Goal: Information Seeking & Learning: Learn about a topic

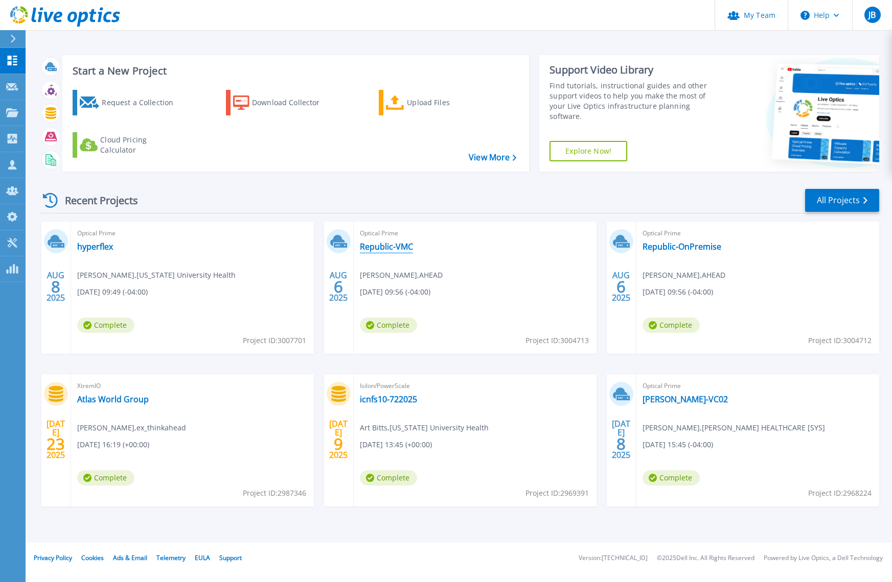
click at [393, 248] on link "Republic-VMC" at bounding box center [386, 247] width 53 height 10
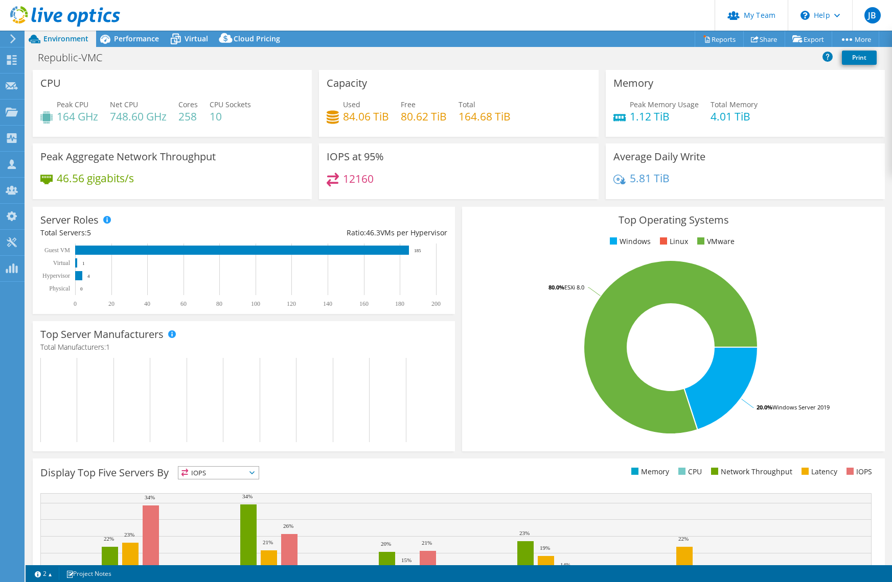
select select "USD"
click at [128, 36] on span "Performance" at bounding box center [136, 39] width 45 height 10
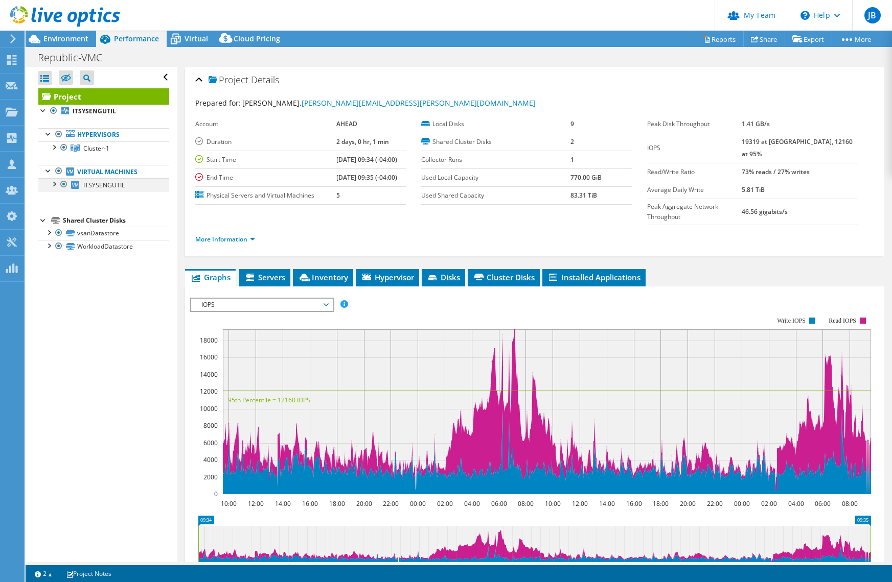
click at [54, 183] on div at bounding box center [54, 183] width 10 height 10
click at [52, 184] on div at bounding box center [54, 183] width 10 height 10
click at [56, 148] on div at bounding box center [54, 147] width 10 height 10
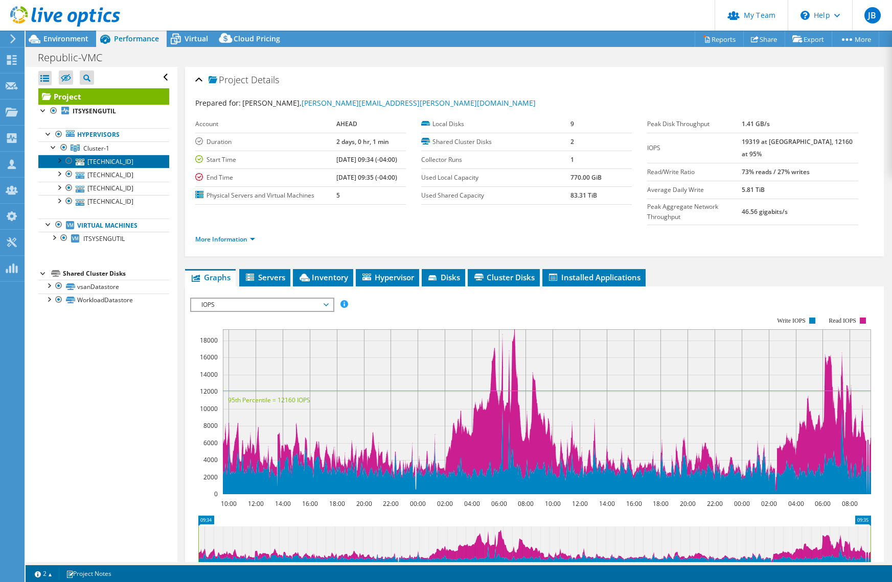
click at [115, 160] on link "10.3.2.11" at bounding box center [103, 161] width 131 height 13
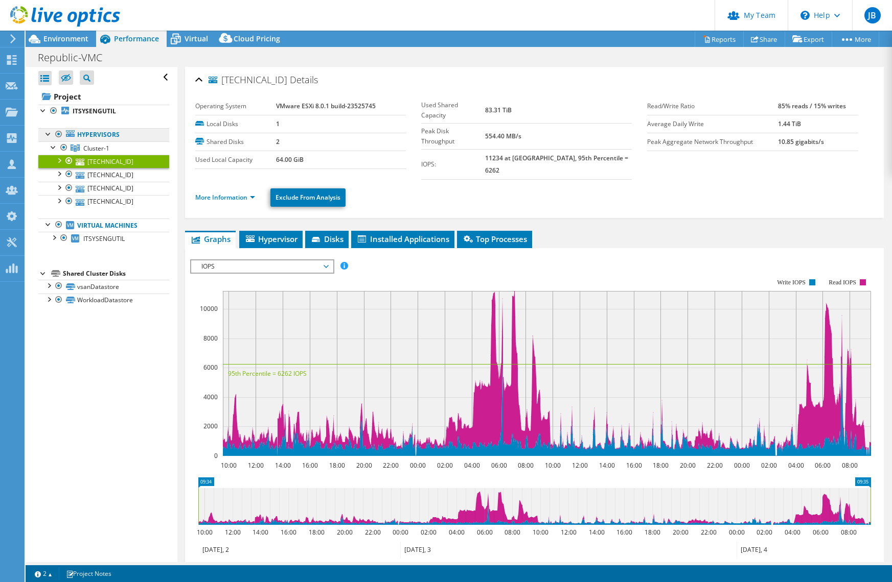
click at [112, 132] on link "Hypervisors" at bounding box center [103, 134] width 131 height 13
click at [126, 114] on link "ITSYSENGUTIL" at bounding box center [103, 111] width 131 height 13
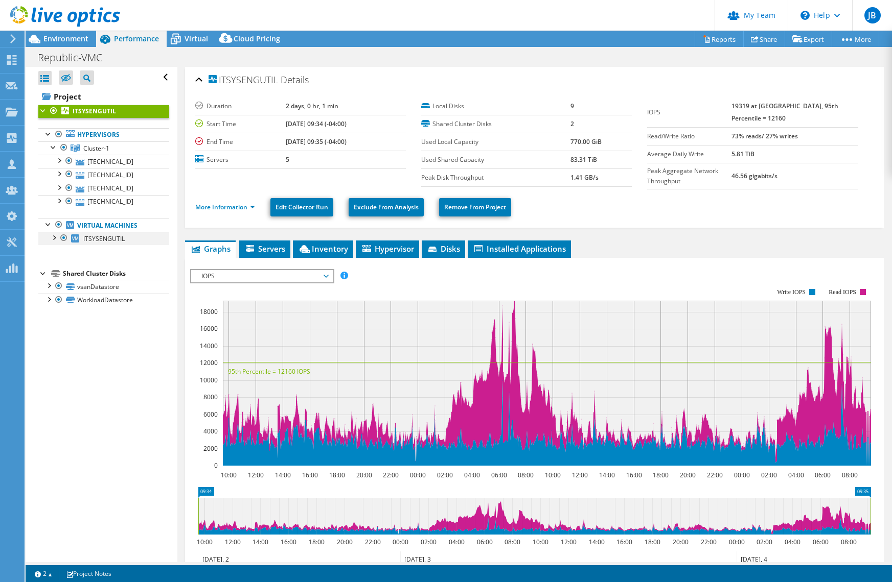
click at [53, 239] on div at bounding box center [54, 237] width 10 height 10
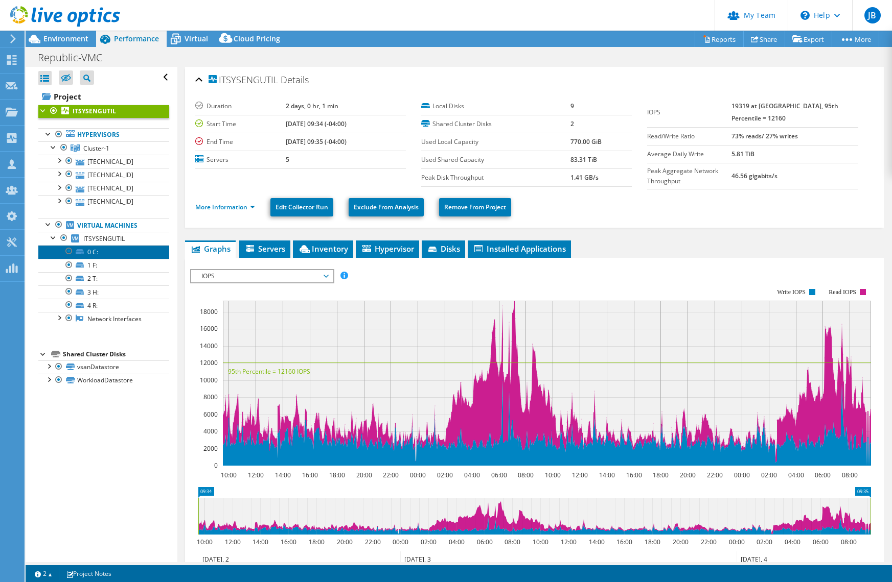
click at [126, 253] on link "0 C:" at bounding box center [103, 251] width 131 height 13
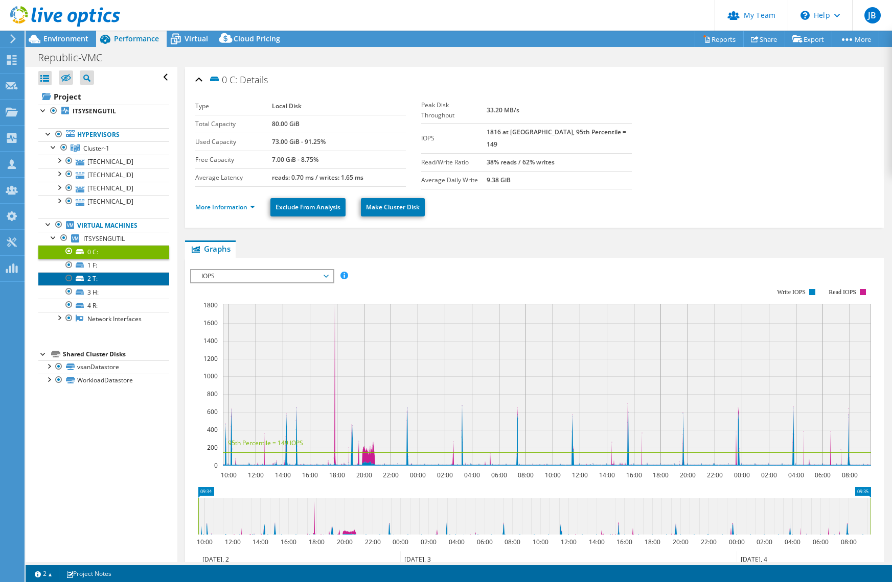
click at [127, 274] on link "2 T:" at bounding box center [103, 278] width 131 height 13
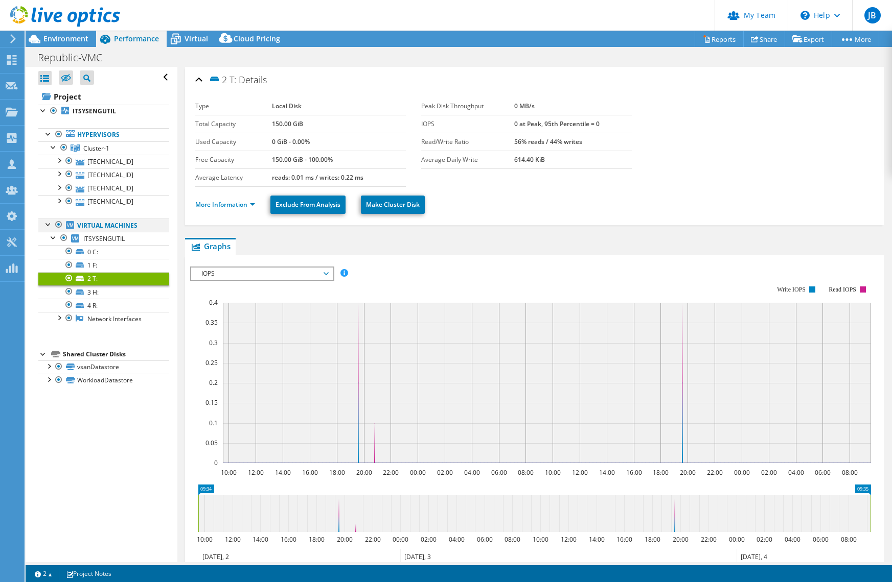
click at [48, 224] on div at bounding box center [48, 224] width 10 height 10
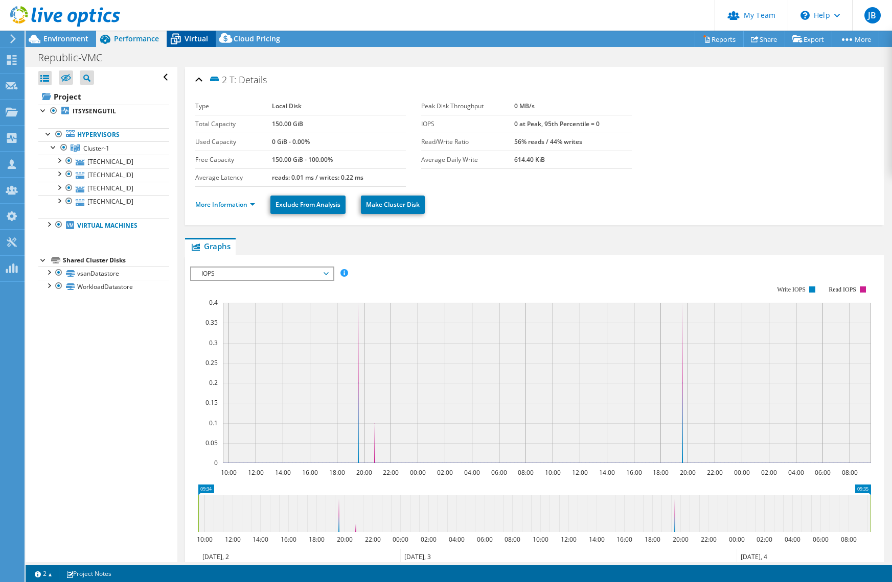
click at [193, 37] on span "Virtual" at bounding box center [196, 39] width 24 height 10
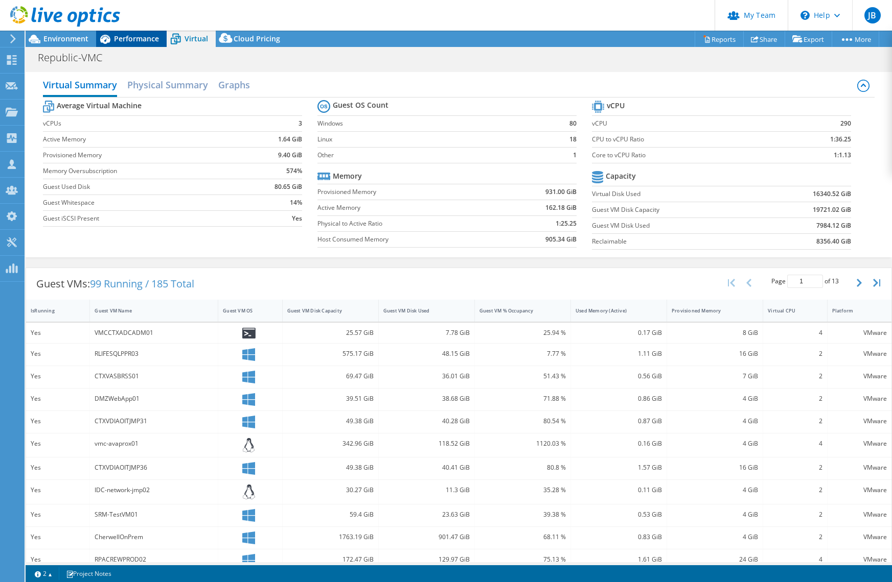
click at [137, 38] on span "Performance" at bounding box center [136, 39] width 45 height 10
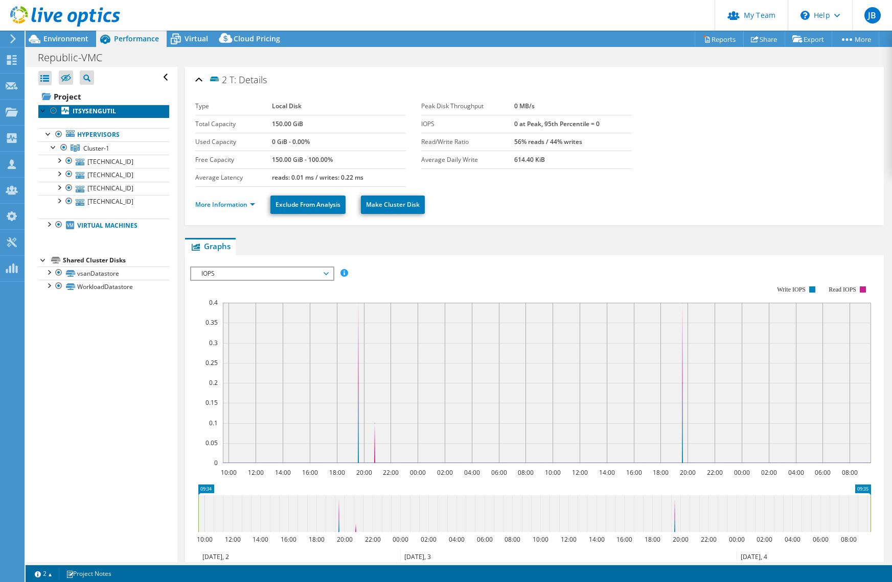
click at [93, 111] on b "ITSYSENGUTIL" at bounding box center [94, 111] width 43 height 9
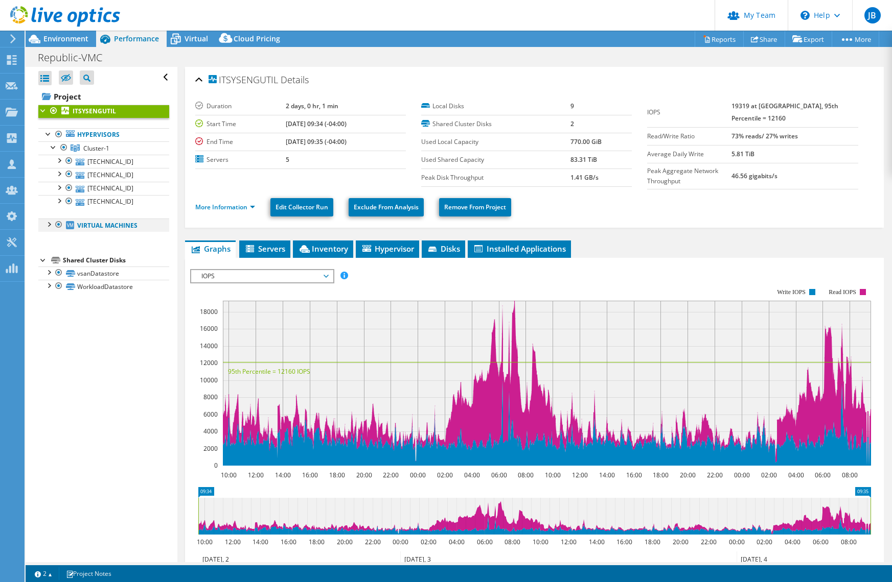
click at [58, 225] on div at bounding box center [59, 225] width 10 height 12
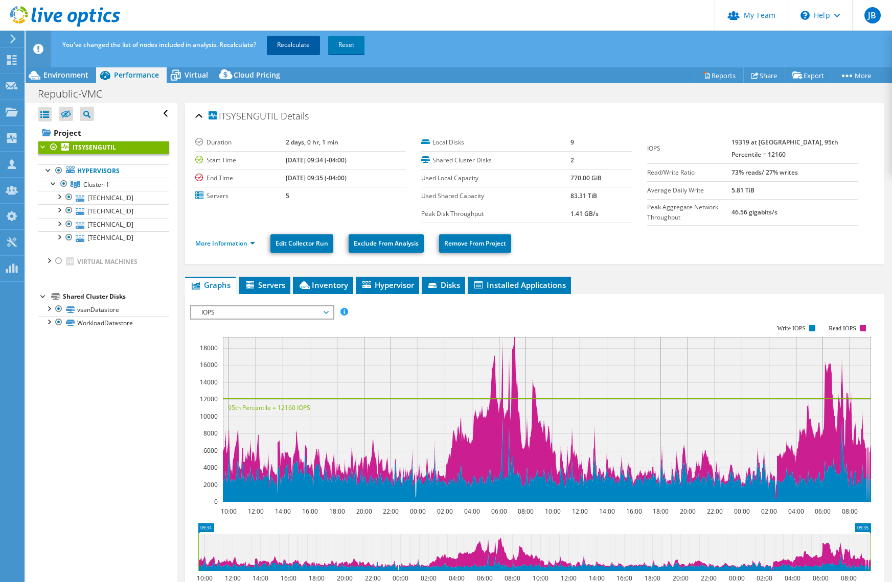
click at [271, 41] on link "Recalculate" at bounding box center [293, 45] width 53 height 18
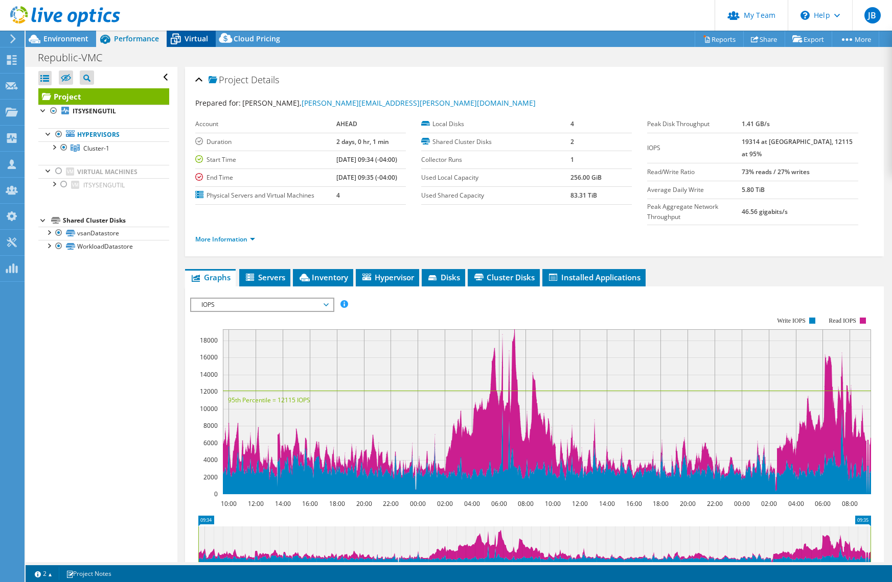
click at [196, 41] on span "Virtual" at bounding box center [196, 39] width 24 height 10
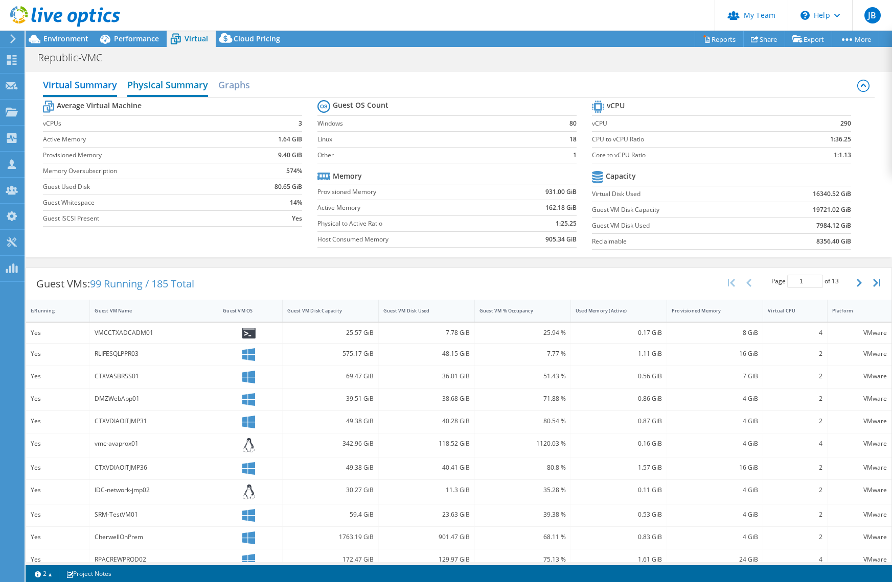
click at [167, 89] on h2 "Physical Summary" at bounding box center [167, 86] width 81 height 22
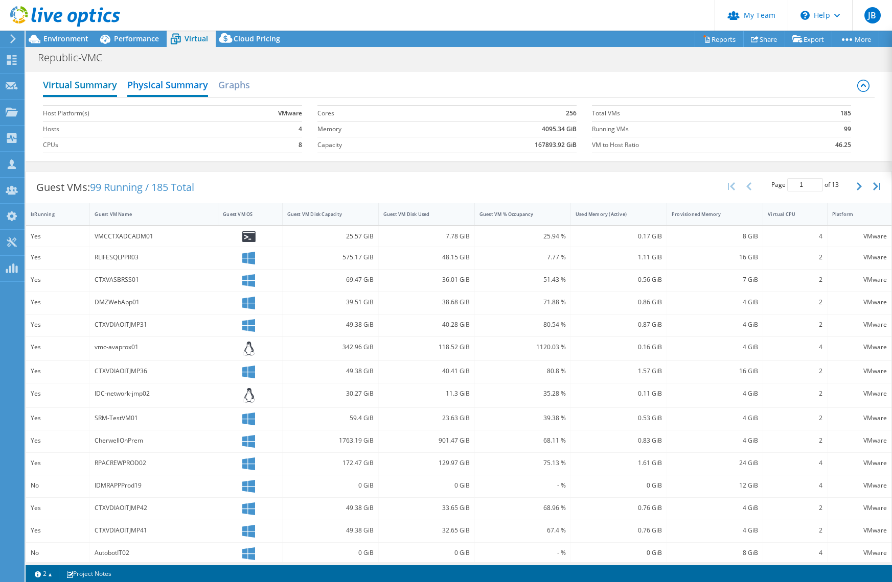
click at [104, 89] on h2 "Virtual Summary" at bounding box center [80, 86] width 74 height 22
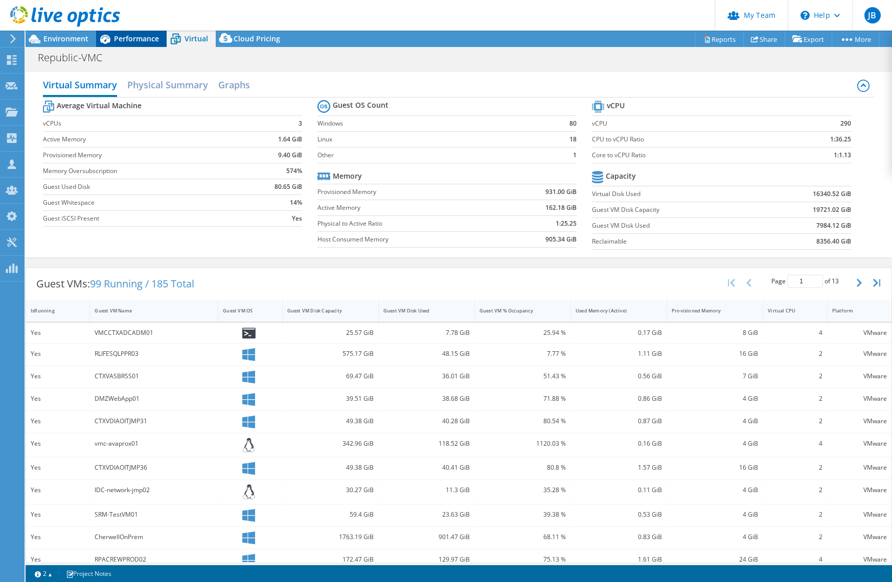
click at [132, 45] on div "Performance" at bounding box center [131, 39] width 71 height 16
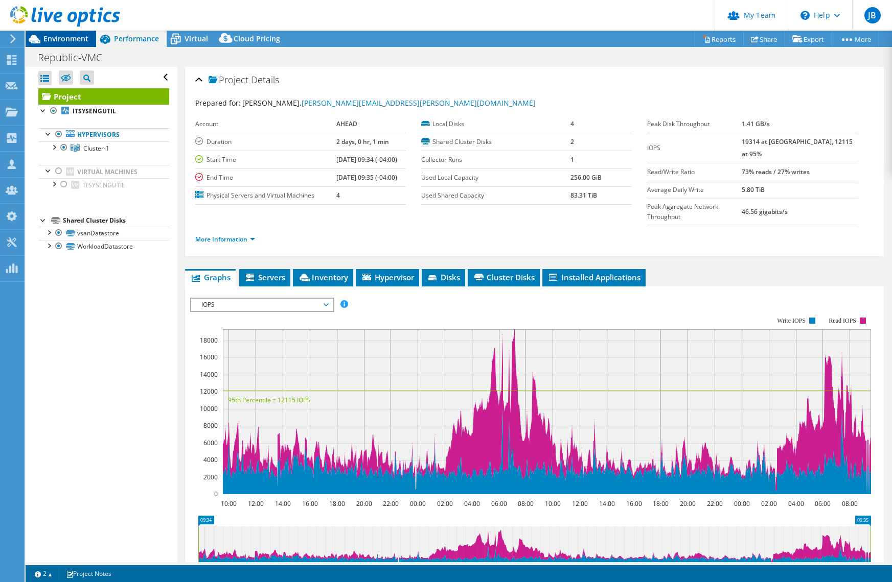
click at [77, 34] on span "Environment" at bounding box center [65, 39] width 45 height 10
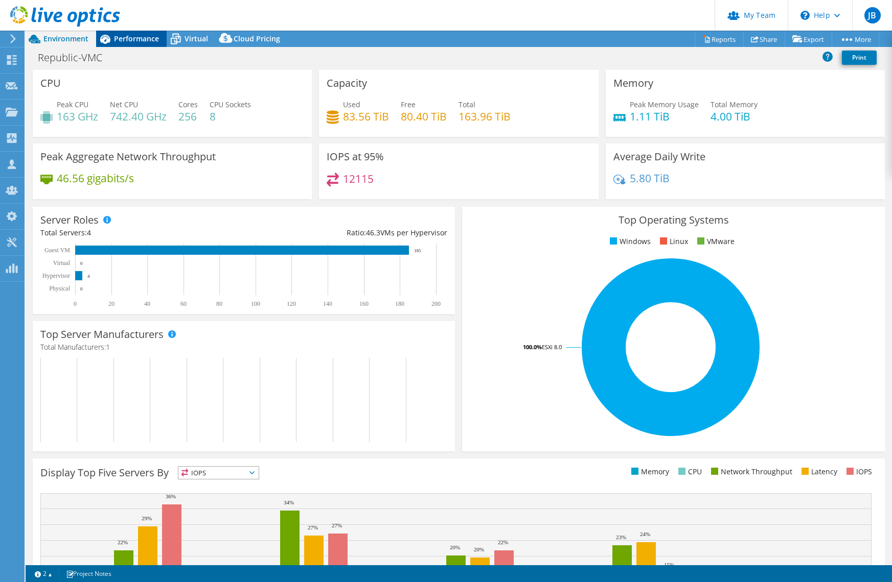
click at [127, 39] on span "Performance" at bounding box center [136, 39] width 45 height 10
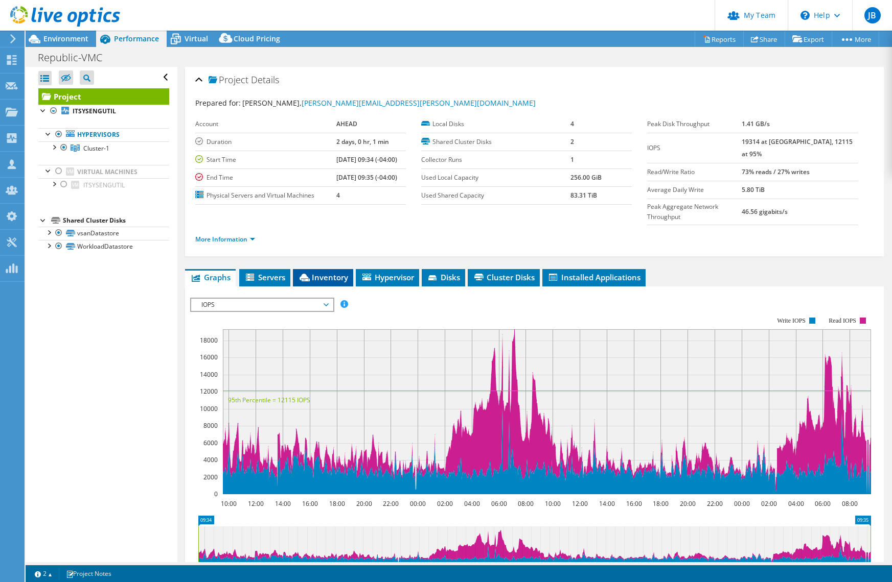
click at [338, 272] on span "Inventory" at bounding box center [323, 277] width 50 height 10
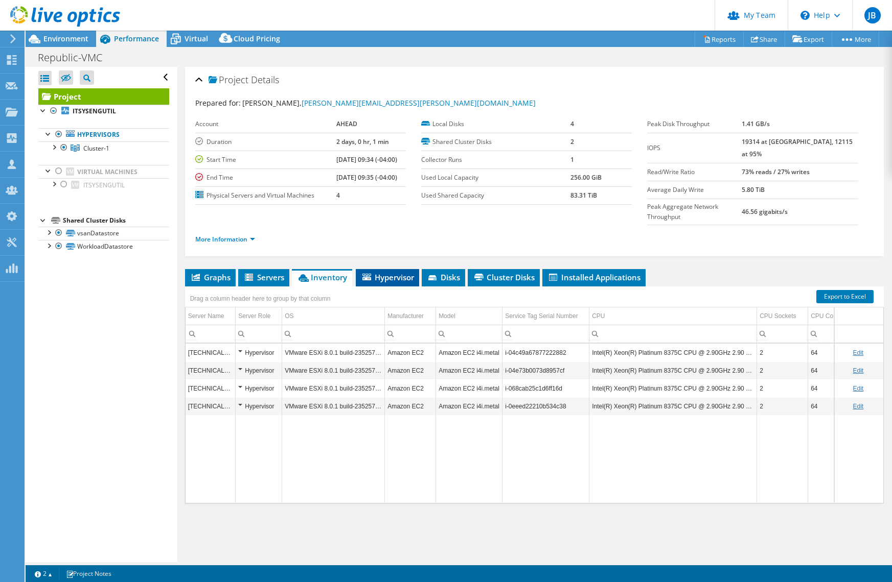
click at [394, 272] on span "Hypervisor" at bounding box center [387, 277] width 53 height 10
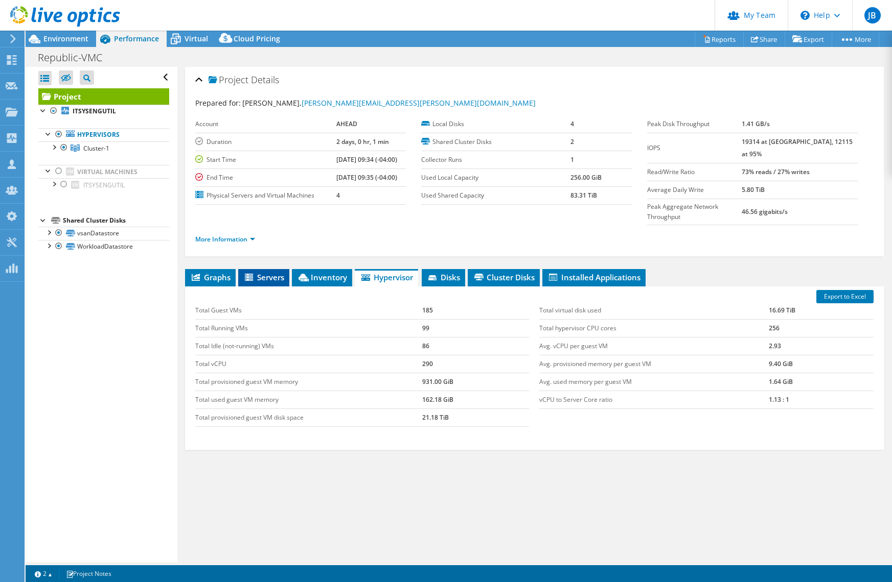
click at [266, 272] on span "Servers" at bounding box center [263, 277] width 41 height 10
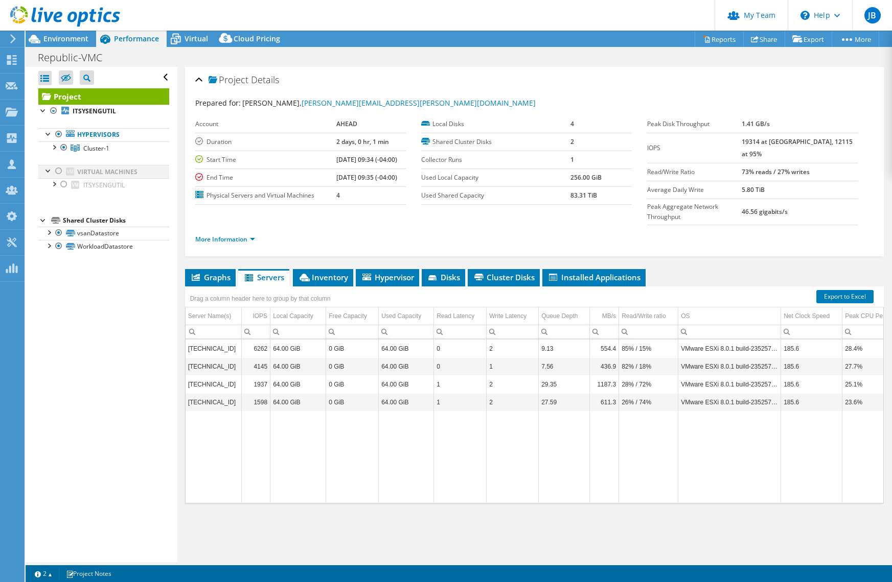
click at [60, 172] on div at bounding box center [59, 171] width 10 height 12
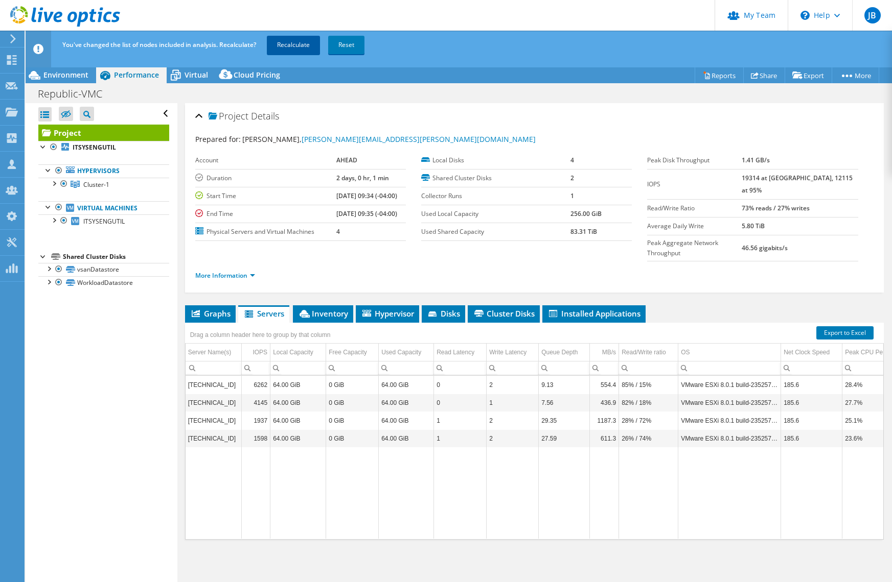
click at [300, 44] on link "Recalculate" at bounding box center [293, 45] width 53 height 18
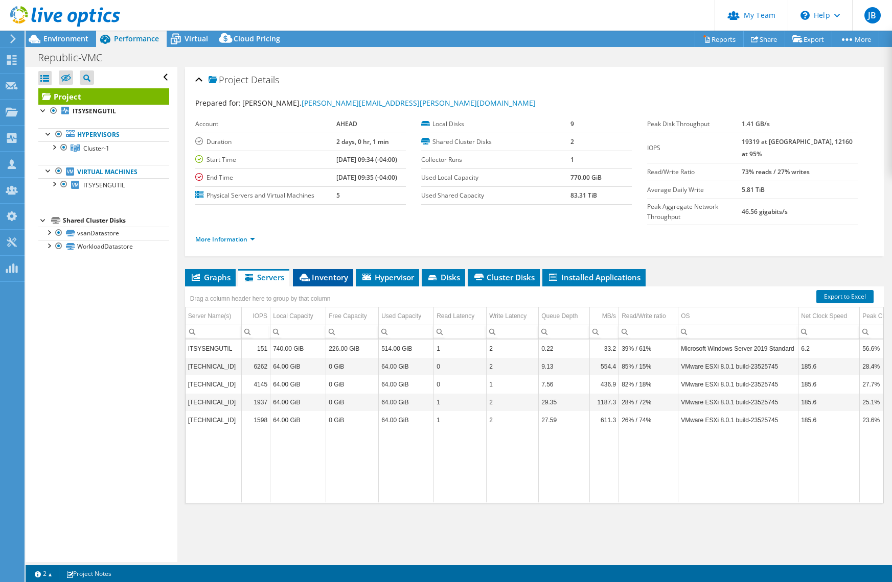
click at [337, 272] on span "Inventory" at bounding box center [323, 277] width 50 height 10
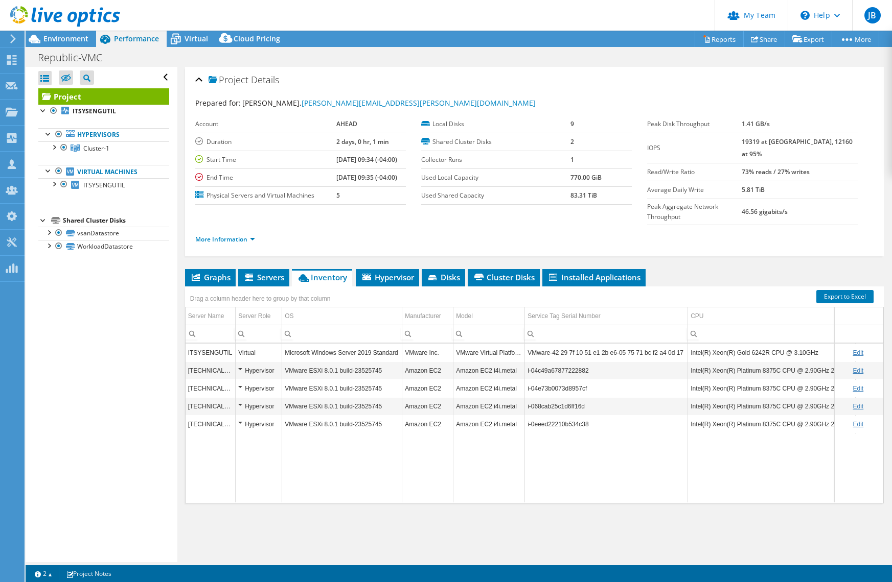
click at [408, 519] on div "Project Details Prepared for: Tim Huser, tim.huser@ahead.com Account AHEAD Dura…" at bounding box center [534, 315] width 714 height 496
click at [73, 38] on span "Environment" at bounding box center [65, 39] width 45 height 10
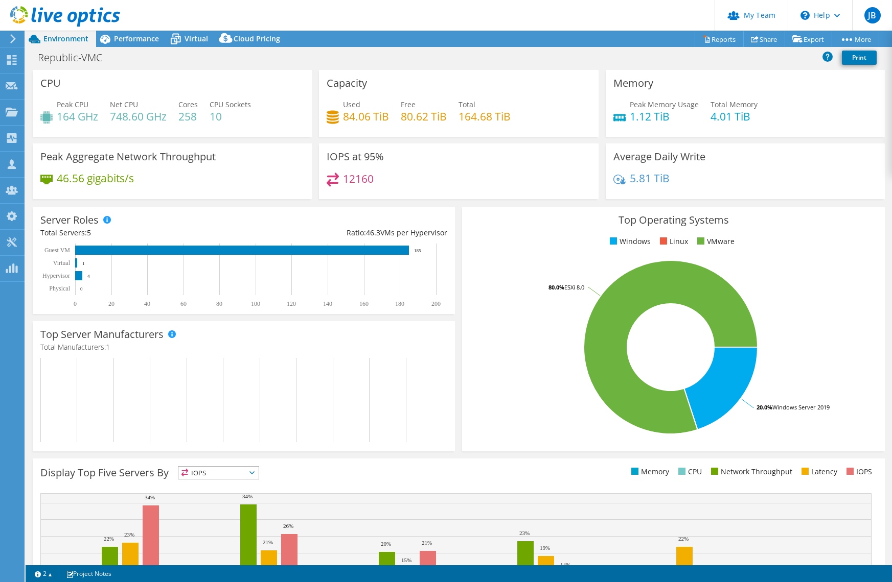
click at [81, 15] on use at bounding box center [65, 16] width 110 height 20
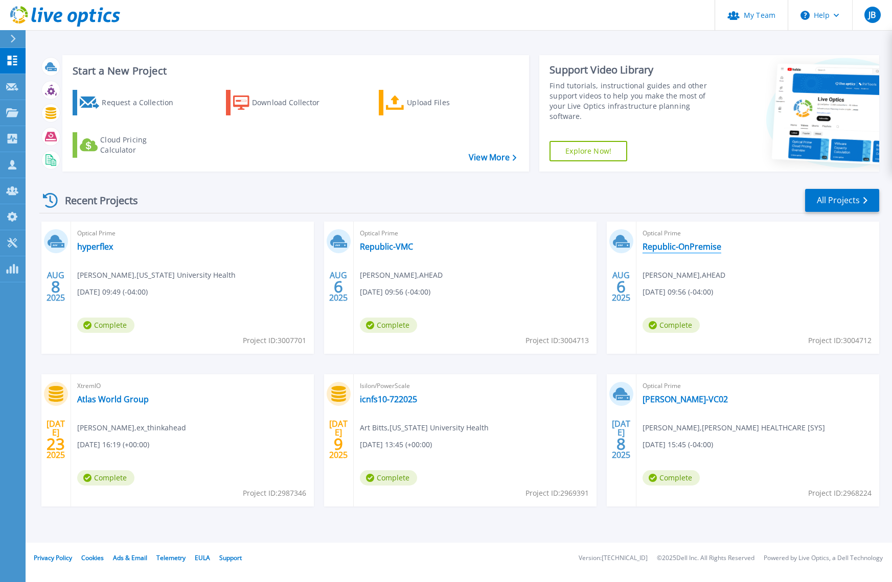
click at [687, 249] on link "Republic-OnPremise" at bounding box center [681, 247] width 79 height 10
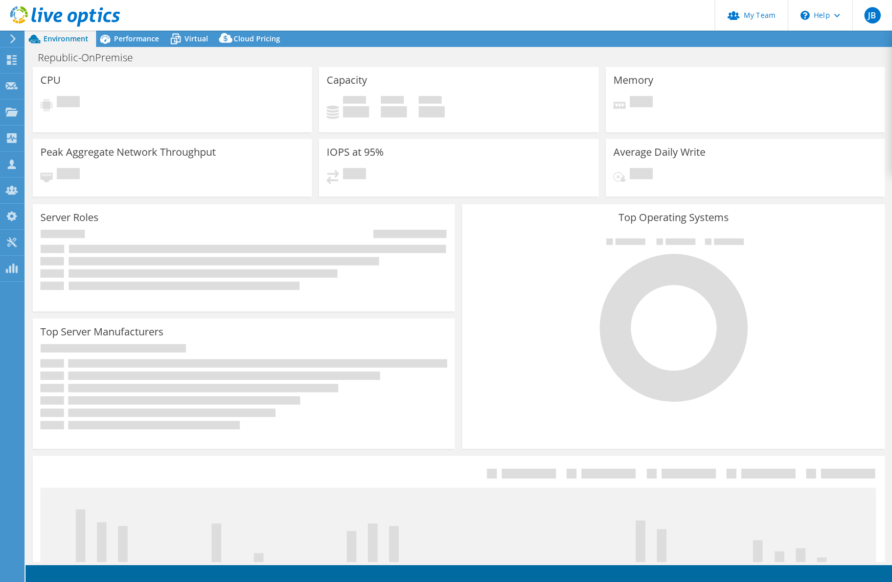
select select "USD"
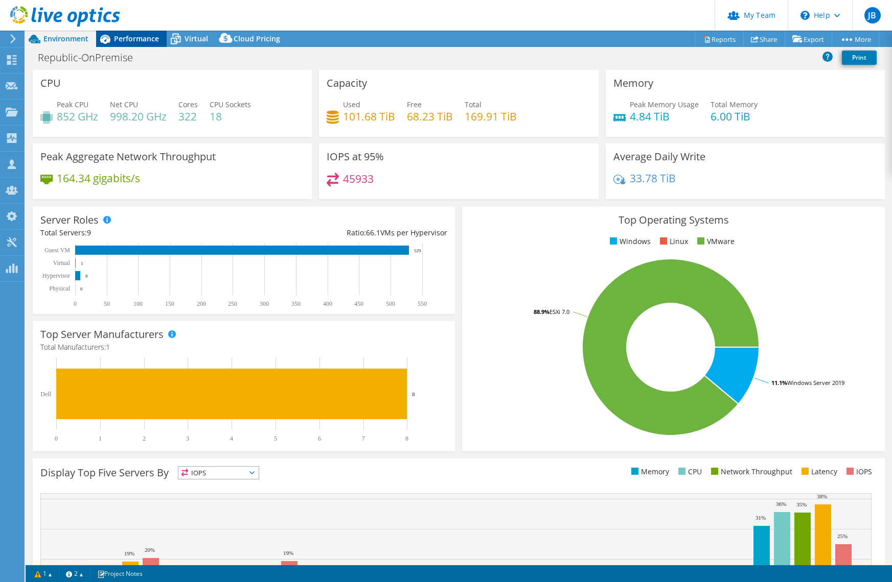
click at [139, 40] on span "Performance" at bounding box center [136, 39] width 45 height 10
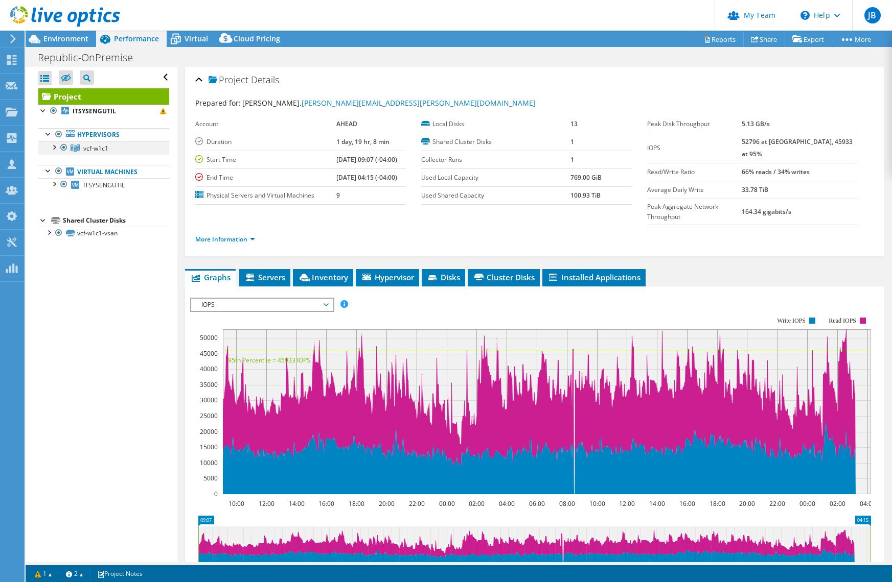
click at [55, 149] on div at bounding box center [54, 147] width 10 height 10
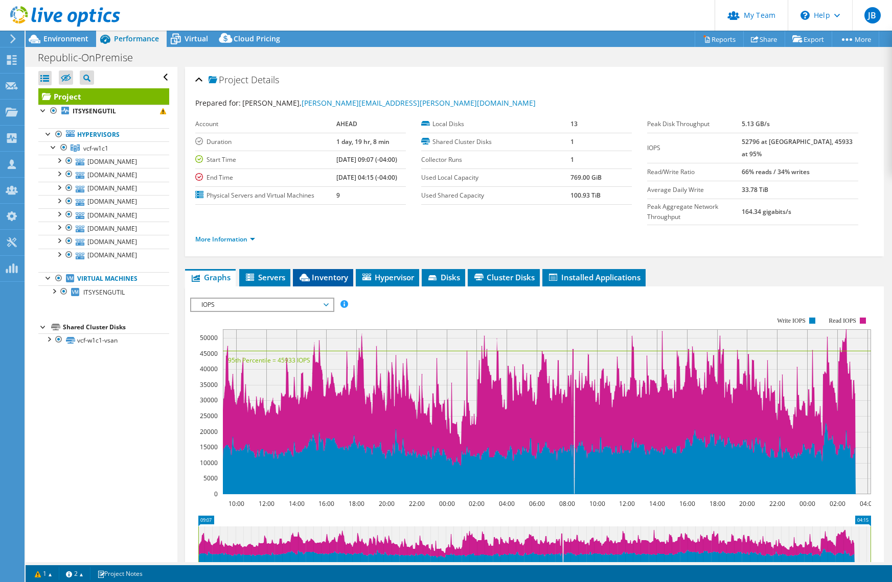
click at [334, 272] on span "Inventory" at bounding box center [323, 277] width 50 height 10
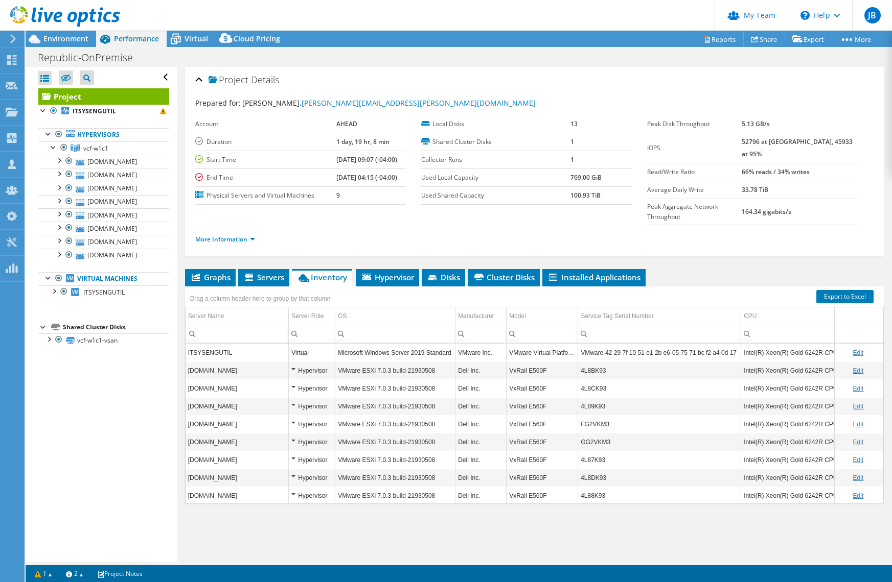
scroll to position [0, 1]
